Goal: Book appointment/travel/reservation

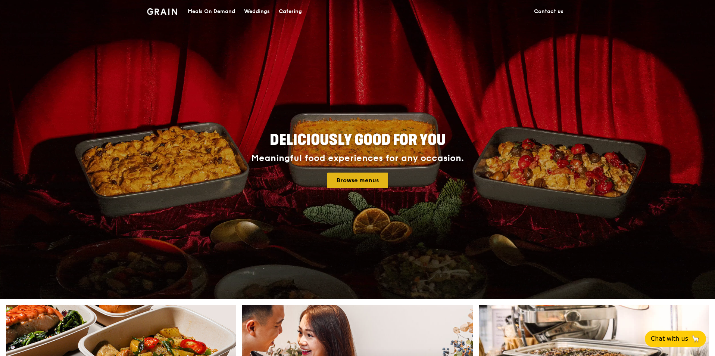
click at [346, 177] on link "Browse menus" at bounding box center [357, 180] width 61 height 16
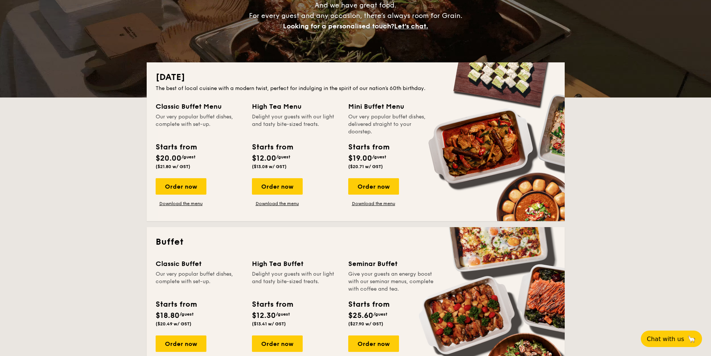
scroll to position [112, 0]
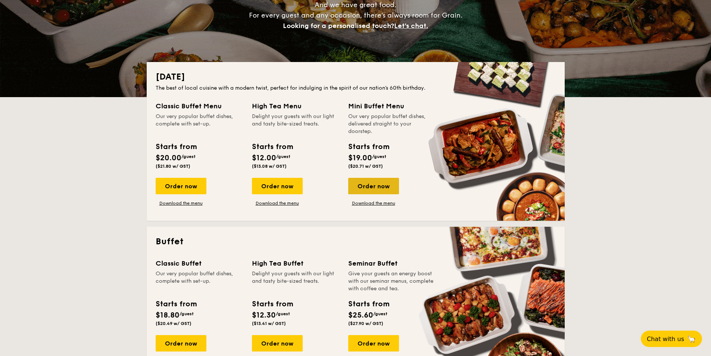
click at [387, 193] on div "Order now" at bounding box center [373, 186] width 51 height 16
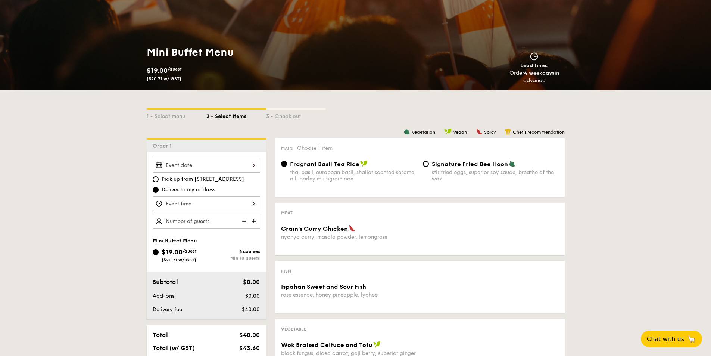
scroll to position [75, 0]
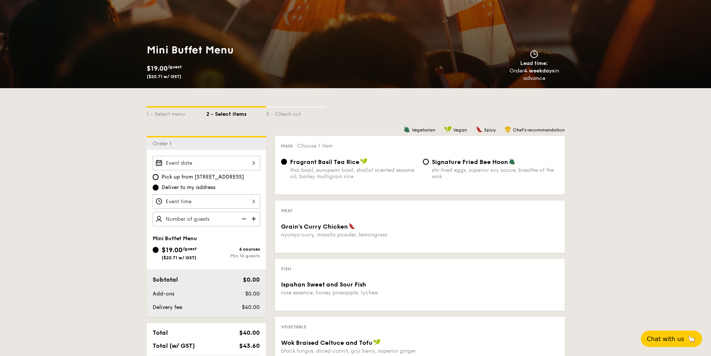
click at [429, 162] on div "Signature Fried Bee Hoon stir fried eggs, superior soy sauce, breathe of the wok" at bounding box center [491, 169] width 142 height 22
click at [427, 162] on input "Signature Fried Bee Hoon stir fried eggs, superior soy sauce, breathe of the wok" at bounding box center [426, 162] width 6 height 6
radio input "true"
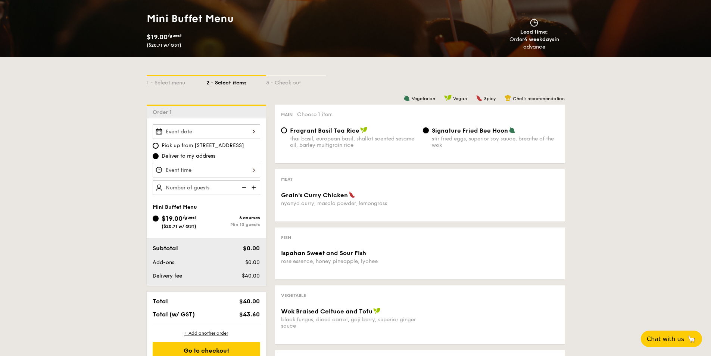
scroll to position [149, 0]
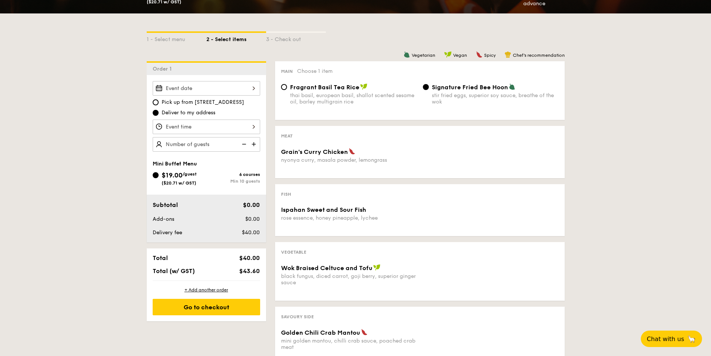
click at [343, 152] on span "Grain's Curry Chicken" at bounding box center [314, 151] width 67 height 7
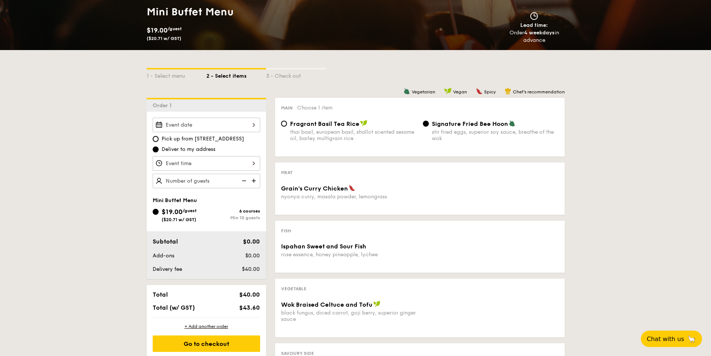
scroll to position [112, 0]
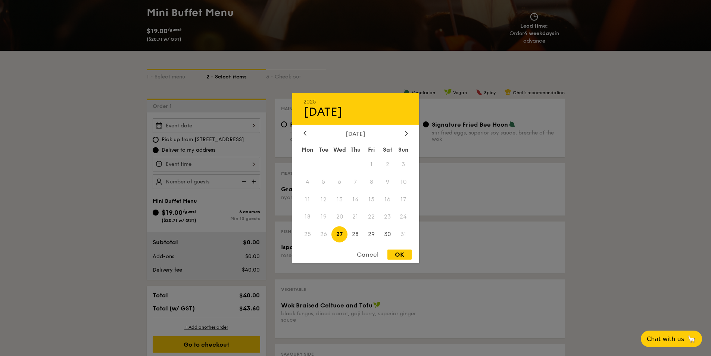
click at [201, 123] on div "2025 Aug 27 August 2025 Mon Tue Wed Thu Fri Sat Sun 1 2 3 4 5 6 7 8 9 10 11 12 …" at bounding box center [206, 125] width 107 height 15
click at [407, 132] on icon at bounding box center [406, 133] width 3 height 5
click at [403, 184] on span "14" at bounding box center [404, 182] width 16 height 16
click at [619, 135] on div at bounding box center [355, 178] width 711 height 356
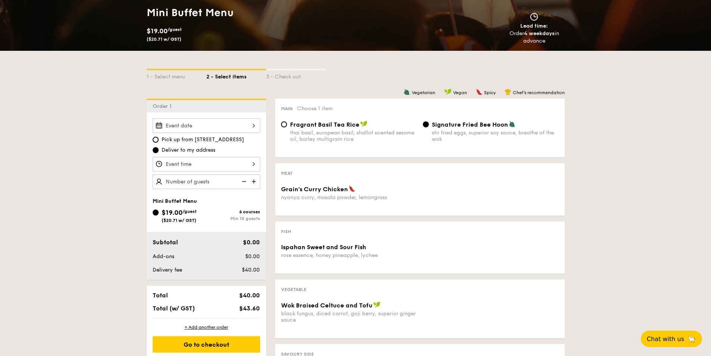
click at [256, 178] on img at bounding box center [254, 181] width 11 height 14
type input "10 guests"
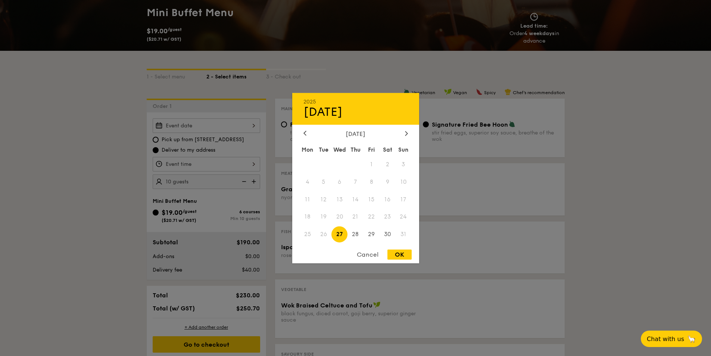
click at [225, 124] on div "2025 Aug 27 August 2025 Mon Tue Wed Thu Fri Sat Sun 1 2 3 4 5 6 7 8 9 10 11 12 …" at bounding box center [206, 125] width 107 height 15
click at [413, 128] on div "2025 Aug 27 August 2025 Mon Tue Wed Thu Fri Sat Sun 1 2 3 4 5 6 7 8 9 10 11 12 …" at bounding box center [355, 178] width 127 height 170
drag, startPoint x: 408, startPoint y: 138, endPoint x: 406, endPoint y: 134, distance: 4.7
click at [407, 138] on div "August 2025 Mon Tue Wed Thu Fri Sat Sun 1 2 3 4 5 6 7 8 9 10 11 12 13 14 15 16 …" at bounding box center [355, 186] width 127 height 113
click at [406, 134] on icon at bounding box center [406, 133] width 3 height 5
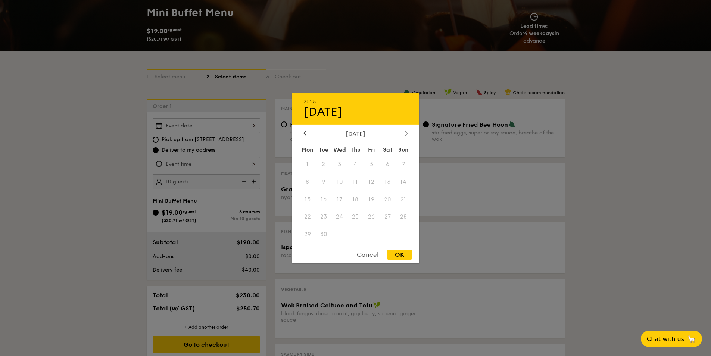
click at [406, 134] on icon at bounding box center [406, 133] width 3 height 5
click at [521, 194] on div at bounding box center [355, 178] width 711 height 356
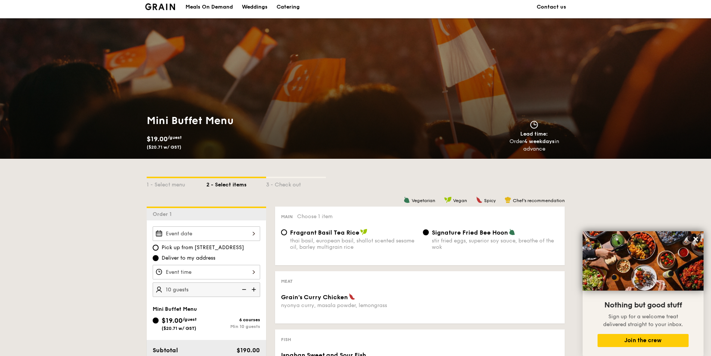
scroll to position [0, 0]
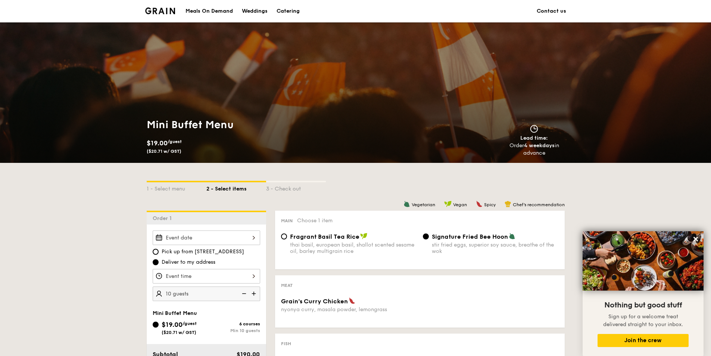
scroll to position [112, 0]
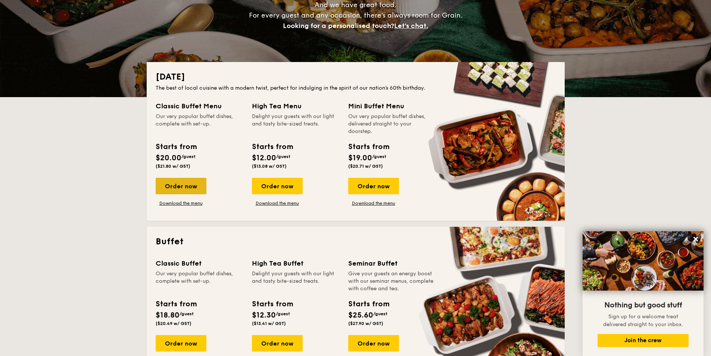
click at [170, 183] on div "Order now" at bounding box center [181, 186] width 51 height 16
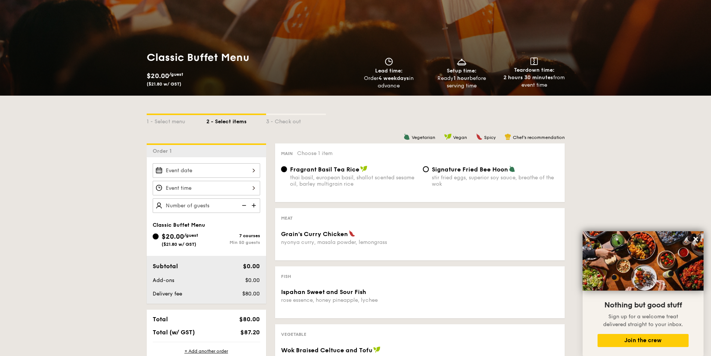
scroll to position [75, 0]
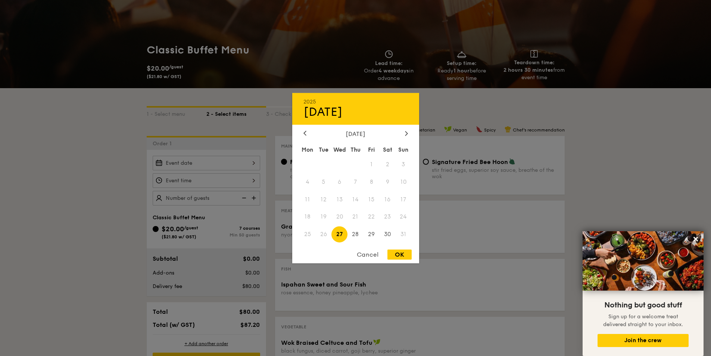
click at [193, 162] on div "2025 Aug 27 August 2025 Mon Tue Wed Thu Fri Sat Sun 1 2 3 4 5 6 7 8 9 10 11 12 …" at bounding box center [206, 163] width 107 height 15
click at [407, 134] on icon at bounding box center [406, 133] width 2 height 4
drag, startPoint x: 409, startPoint y: 125, endPoint x: 406, endPoint y: 137, distance: 12.3
click at [409, 128] on div "2025 Aug 27 October 2025 Mon Tue Wed Thu Fri Sat Sun 1 2 3 4 5 6 7 8 9 10 11 12…" at bounding box center [355, 178] width 127 height 170
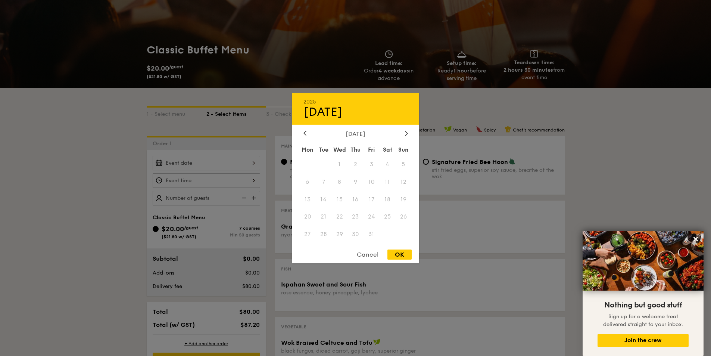
click at [406, 137] on div "October 2025 Mon Tue Wed Thu Fri Sat Sun 1 2 3 4 5 6 7 8 9 10 11 12 13 14 15 16…" at bounding box center [355, 186] width 127 height 113
click at [406, 135] on icon at bounding box center [406, 133] width 3 height 5
click at [65, 241] on div at bounding box center [355, 178] width 711 height 356
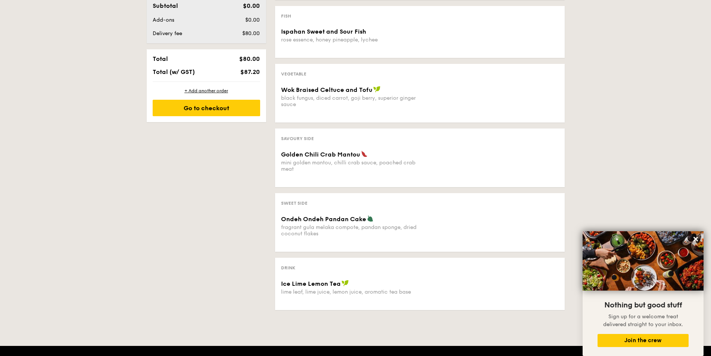
scroll to position [336, 0]
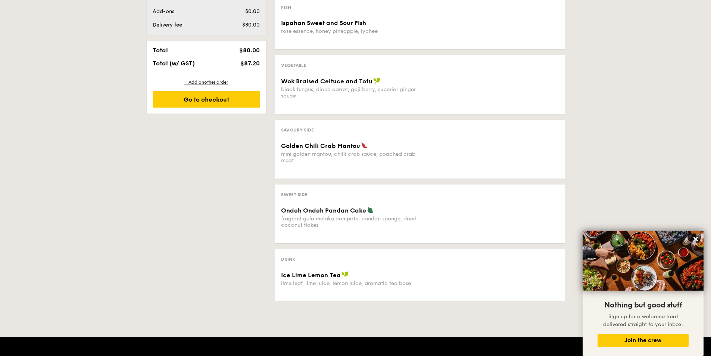
scroll to position [112, 0]
